Goal: Task Accomplishment & Management: Manage account settings

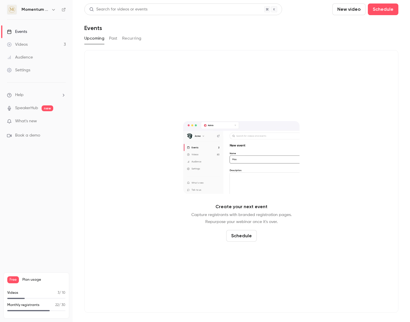
drag, startPoint x: 57, startPoint y: 291, endPoint x: 65, endPoint y: 292, distance: 8.4
click at [65, 292] on div "Free Plan usage Videos 3 / 10 Monthly registrants 22 / 30" at bounding box center [36, 295] width 66 height 46
click at [59, 292] on p "3 / 10" at bounding box center [62, 292] width 8 height 5
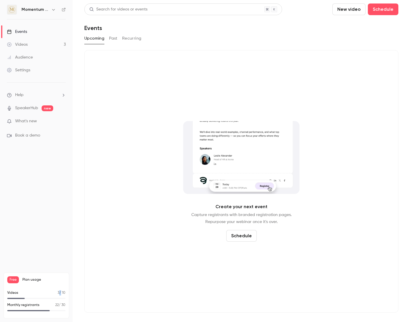
click at [59, 292] on p "3 / 10" at bounding box center [62, 292] width 8 height 5
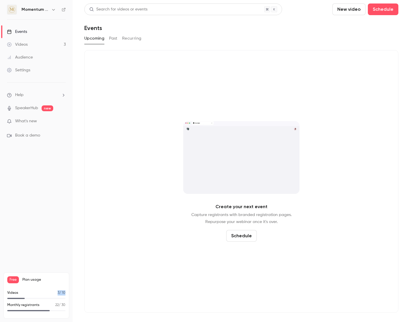
click at [59, 292] on p "3 / 10" at bounding box center [62, 292] width 8 height 5
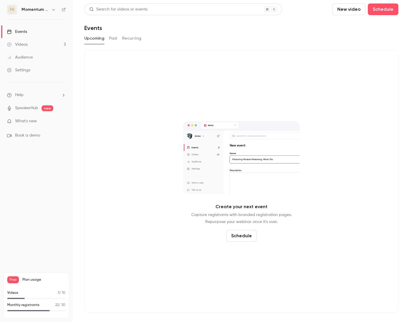
click at [58, 306] on p "22 / 30" at bounding box center [60, 304] width 10 height 5
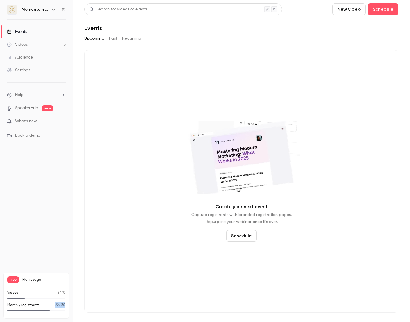
click at [58, 306] on p "22 / 30" at bounding box center [60, 304] width 10 height 5
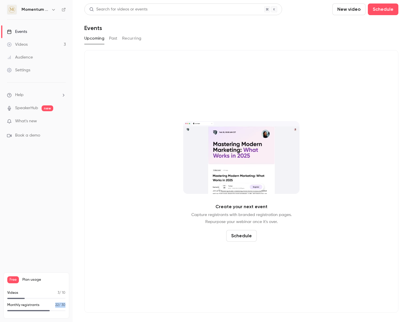
click at [61, 304] on p "22 / 30" at bounding box center [60, 304] width 10 height 5
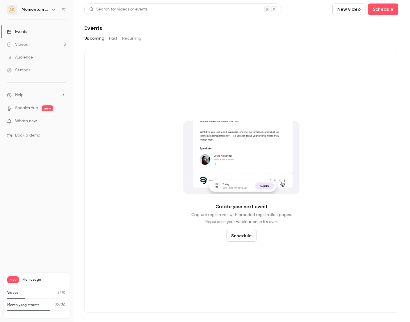
click at [61, 304] on p "22 / 30" at bounding box center [60, 304] width 10 height 5
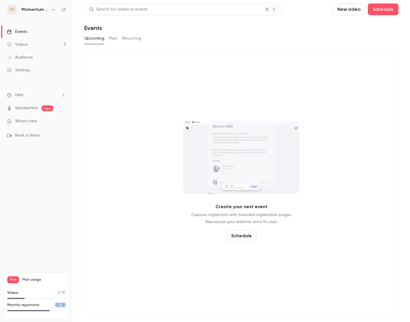
click at [61, 304] on p "22 / 30" at bounding box center [60, 304] width 10 height 5
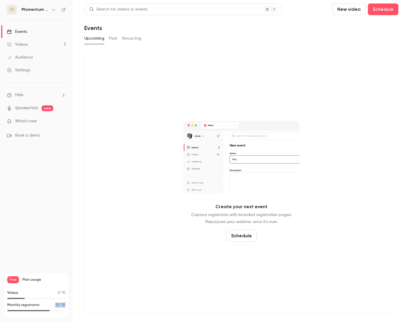
click at [59, 305] on p "22 / 30" at bounding box center [60, 304] width 10 height 5
click at [22, 31] on div "Events" at bounding box center [17, 32] width 20 height 6
click at [108, 40] on div "Upcoming Past Recurring" at bounding box center [241, 38] width 314 height 9
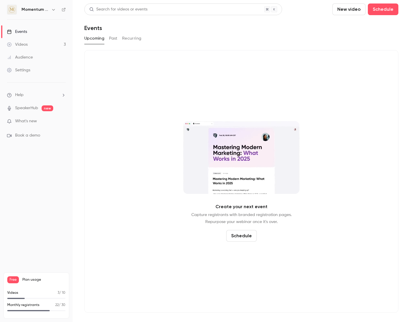
click at [113, 40] on button "Past" at bounding box center [113, 38] width 8 height 9
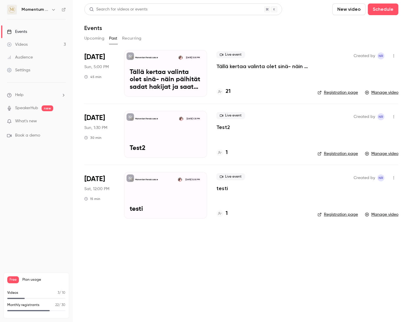
click at [393, 57] on icon "button" at bounding box center [393, 56] width 5 height 4
click at [110, 247] on div at bounding box center [205, 161] width 410 height 322
click at [145, 54] on div "Momentum Renaissance [DATE] 5:00 PM Tällä kertaa valinta olet sinä- näin päihit…" at bounding box center [165, 73] width 83 height 47
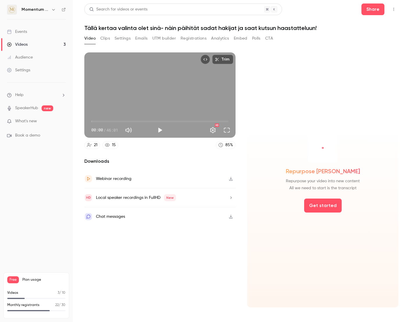
click at [135, 40] on div "Video Clips Settings Emails UTM builder Registrations Analytics Embed Polls CTA" at bounding box center [178, 38] width 189 height 9
click at [137, 40] on button "Emails" at bounding box center [141, 38] width 12 height 9
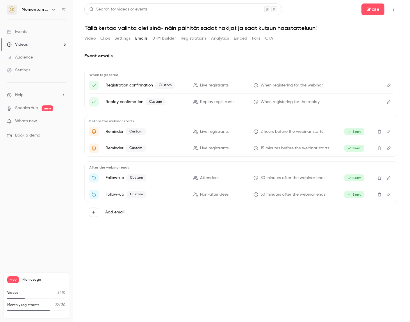
click at [29, 74] on link "Settings" at bounding box center [36, 70] width 73 height 13
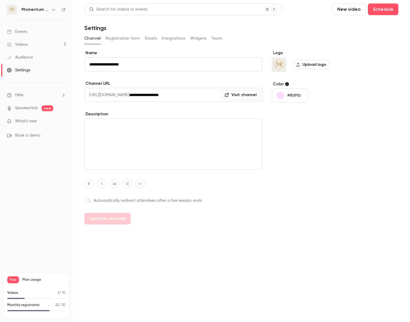
click at [150, 37] on button "Emails" at bounding box center [151, 38] width 12 height 9
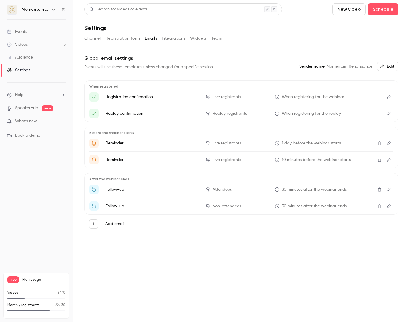
click at [388, 97] on icon "Edit" at bounding box center [389, 97] width 5 height 4
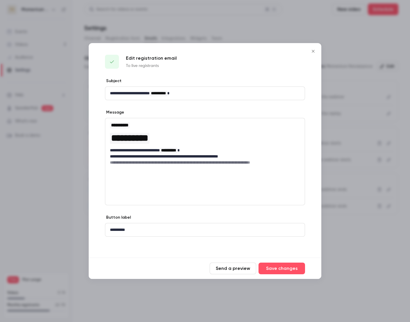
click at [310, 52] on icon "Close" at bounding box center [313, 51] width 7 height 5
